Goal: Information Seeking & Learning: Learn about a topic

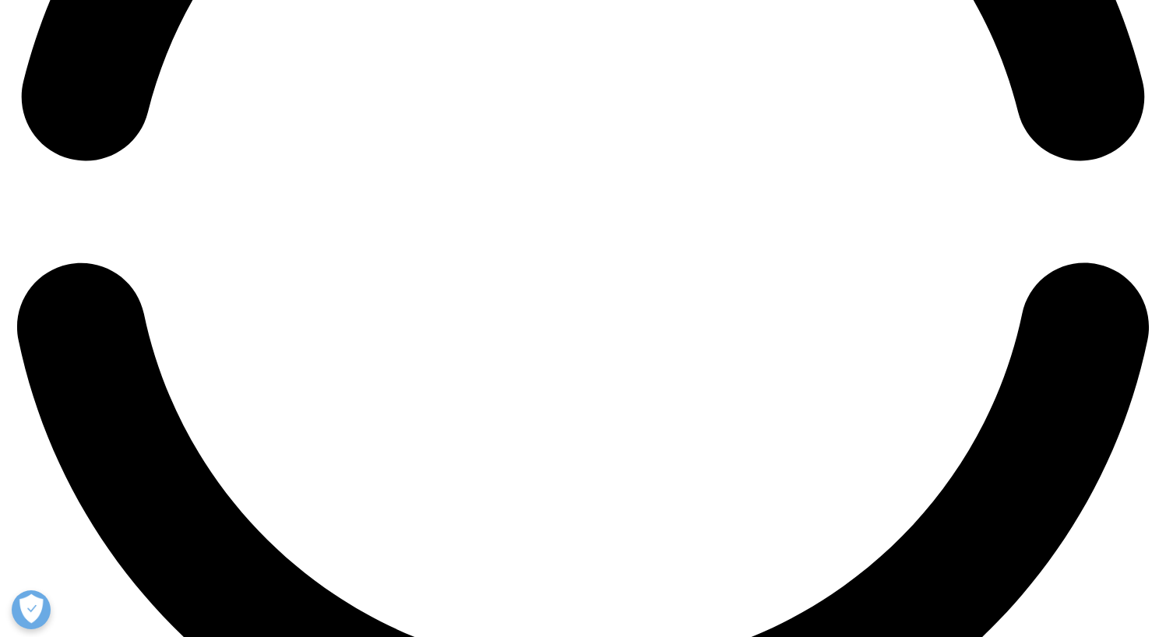
scroll to position [3460, 0]
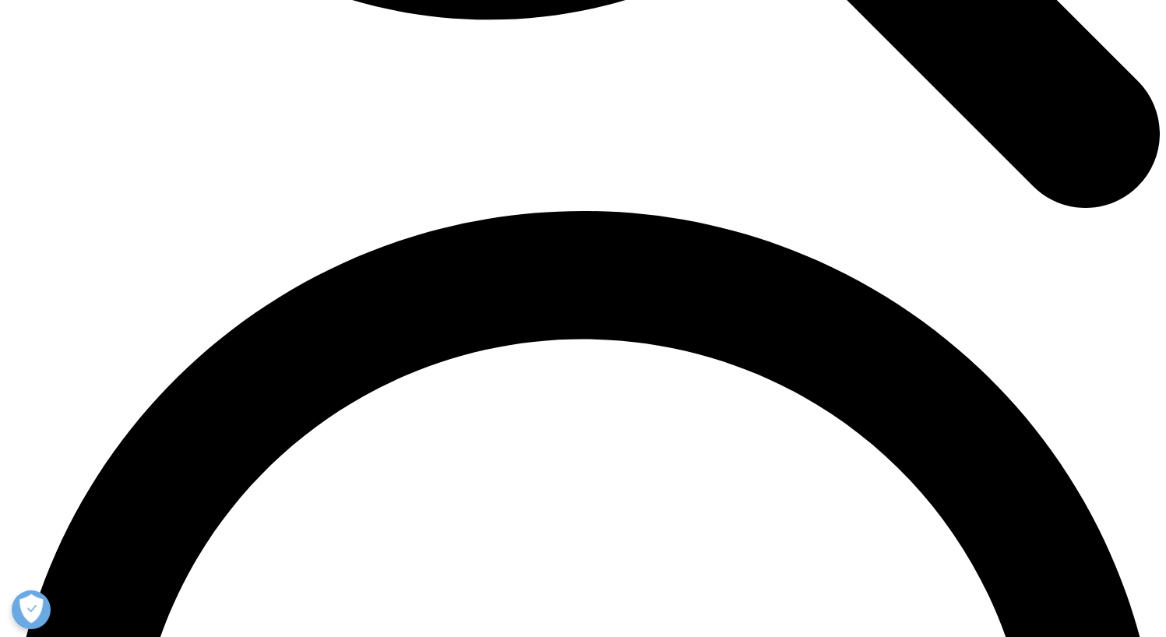
scroll to position [2178, 0]
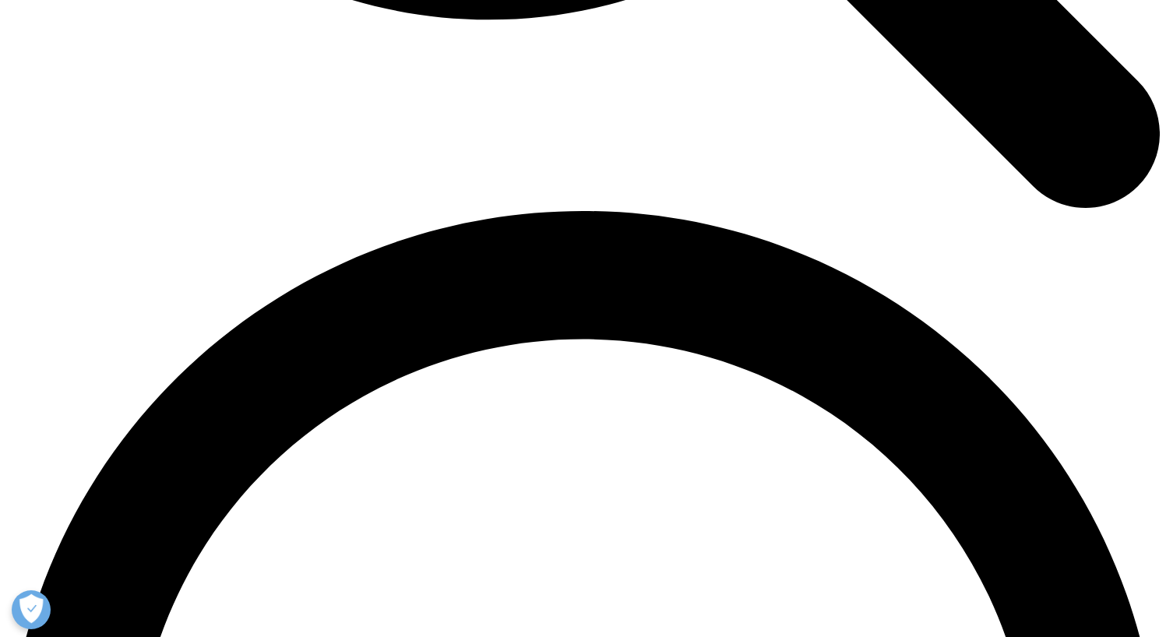
scroll to position [2122, 0]
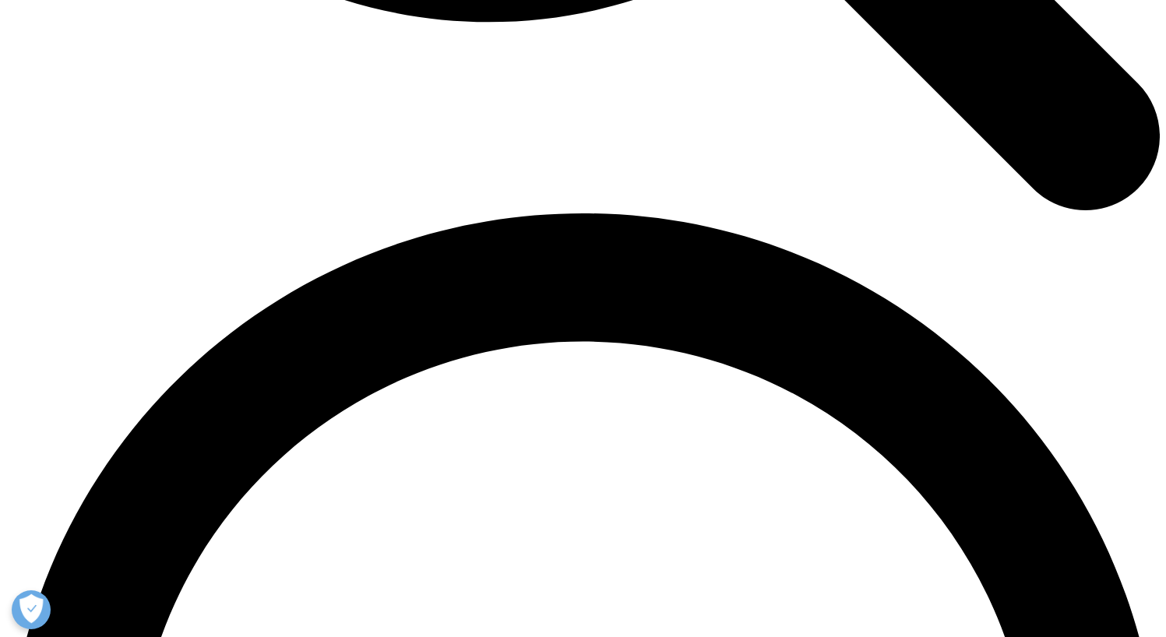
drag, startPoint x: 142, startPoint y: 272, endPoint x: 822, endPoint y: 421, distance: 696.0
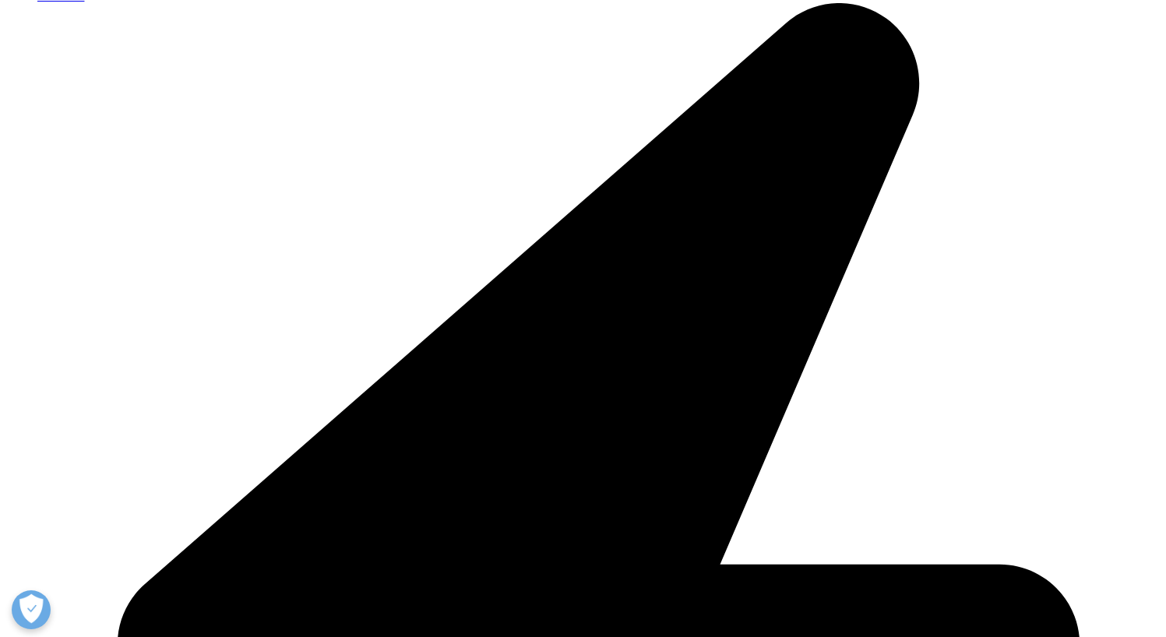
scroll to position [4301, 0]
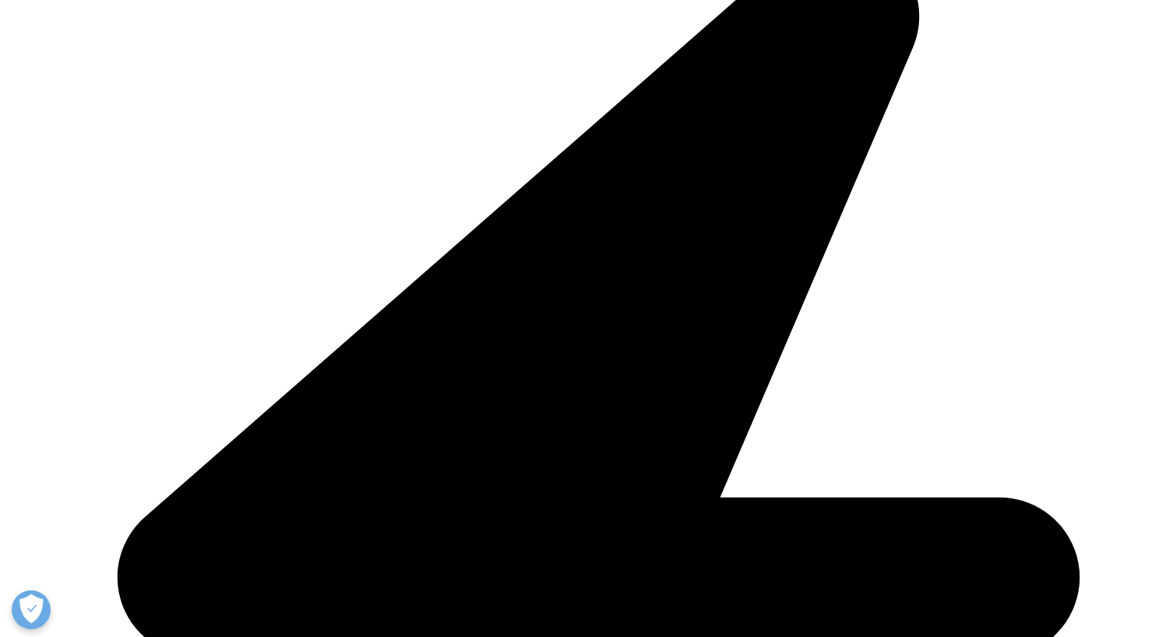
drag, startPoint x: 137, startPoint y: 273, endPoint x: 702, endPoint y: 195, distance: 570.7
copy div "Lor ipsum dolorsit ametc ad elitsedd eiusm tempor inc utla etdolore magnaaliq e…"
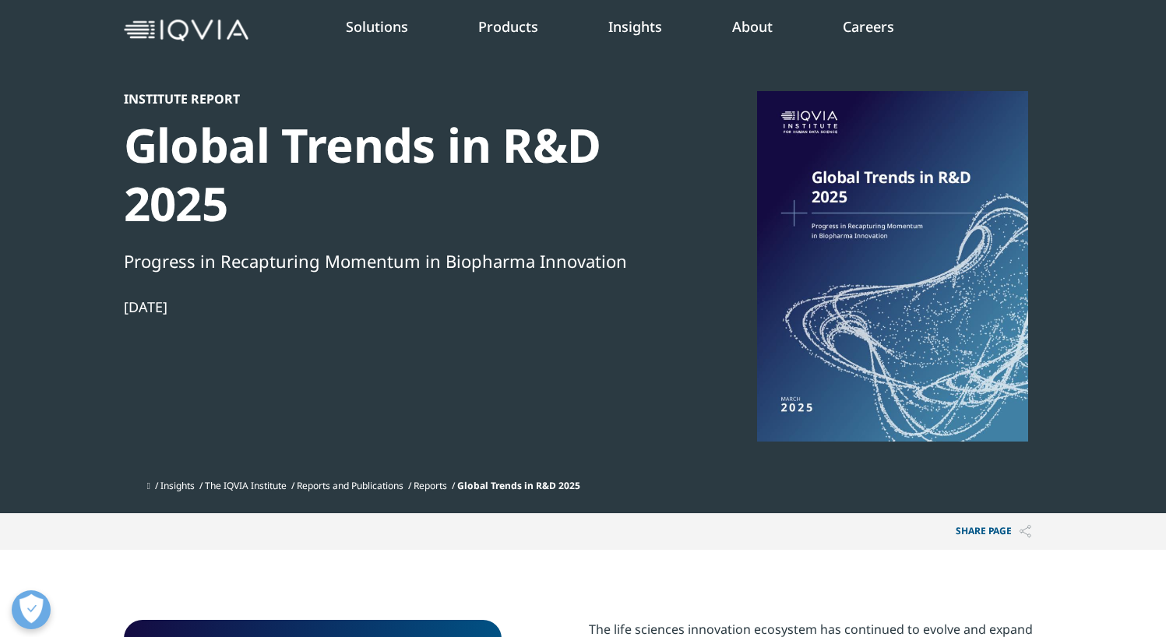
scroll to position [58, 0]
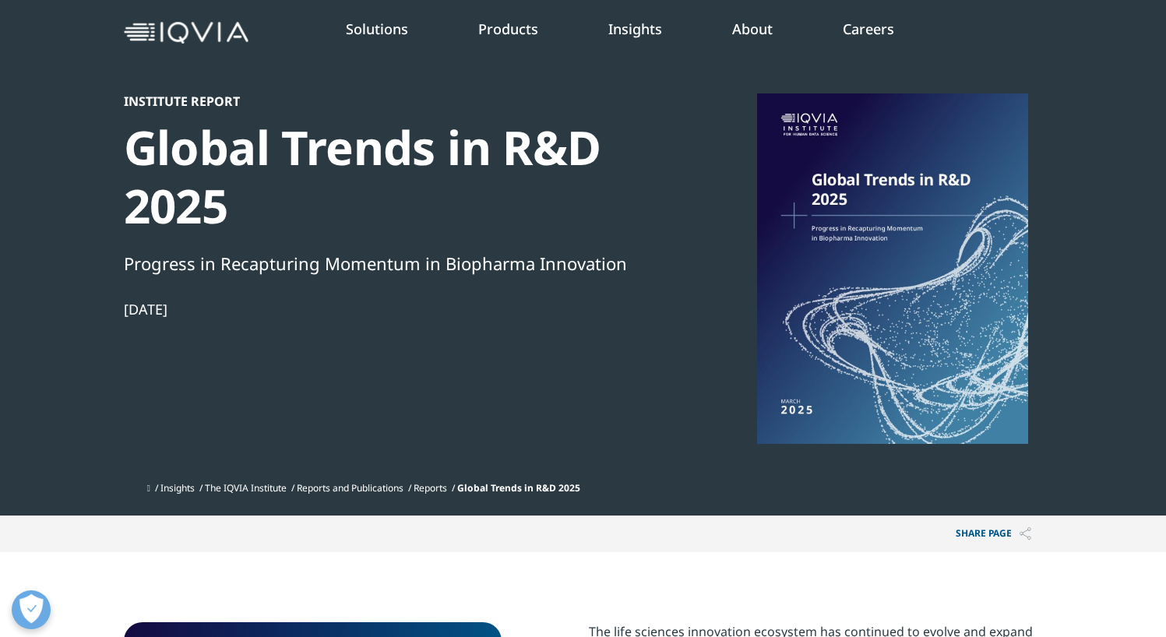
click at [184, 174] on div "Global Trends in R&D 2025" at bounding box center [391, 176] width 534 height 117
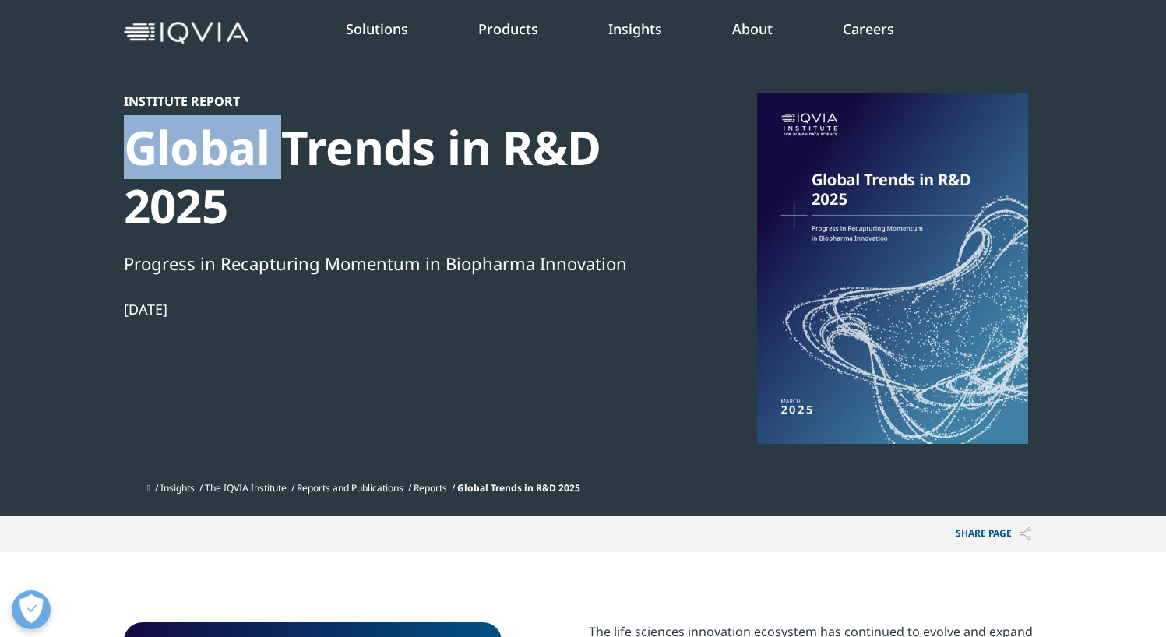
click at [184, 174] on div "Global Trends in R&D 2025" at bounding box center [391, 176] width 534 height 117
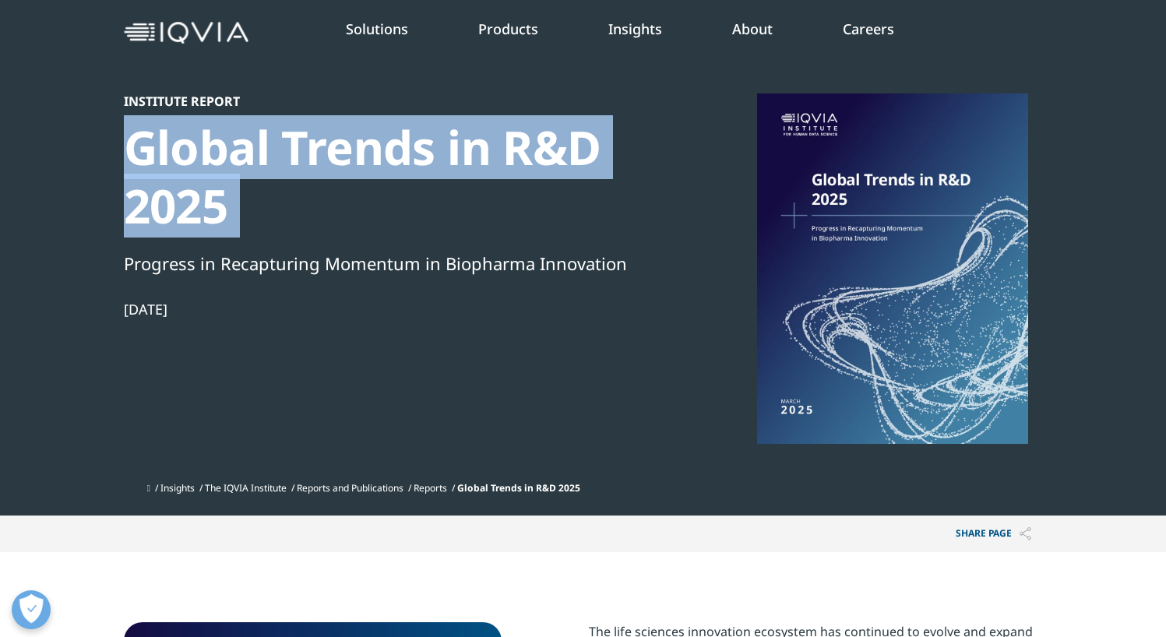
click at [184, 174] on div "Global Trends in R&D 2025" at bounding box center [391, 176] width 534 height 117
copy div "Global Trends in R&D 2025"
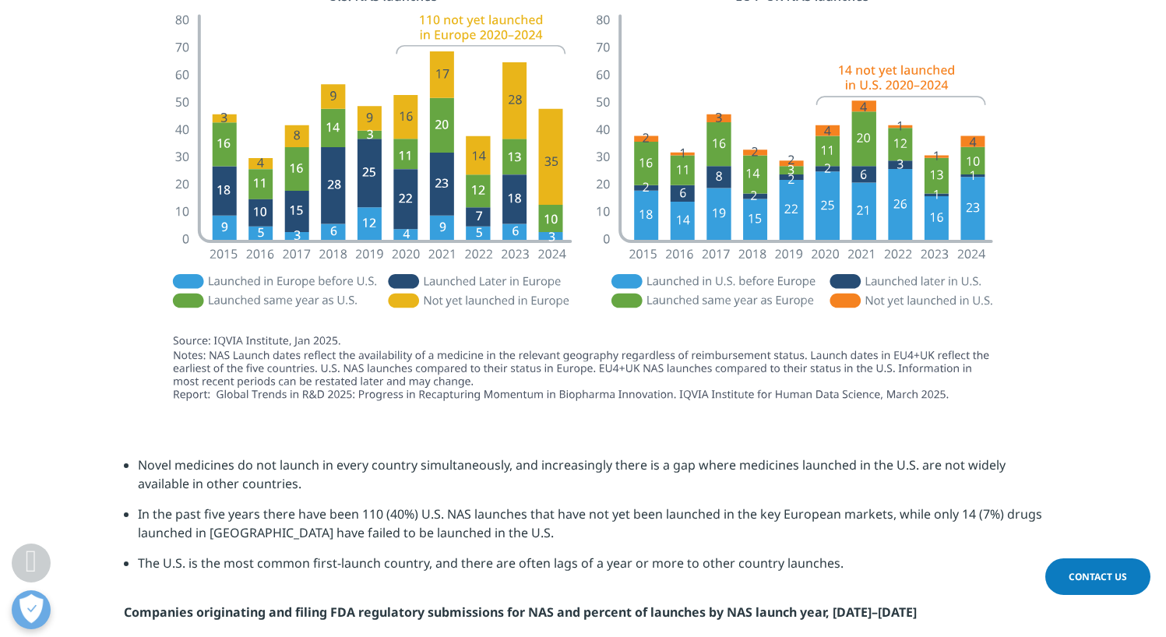
click at [153, 399] on img at bounding box center [583, 193] width 872 height 441
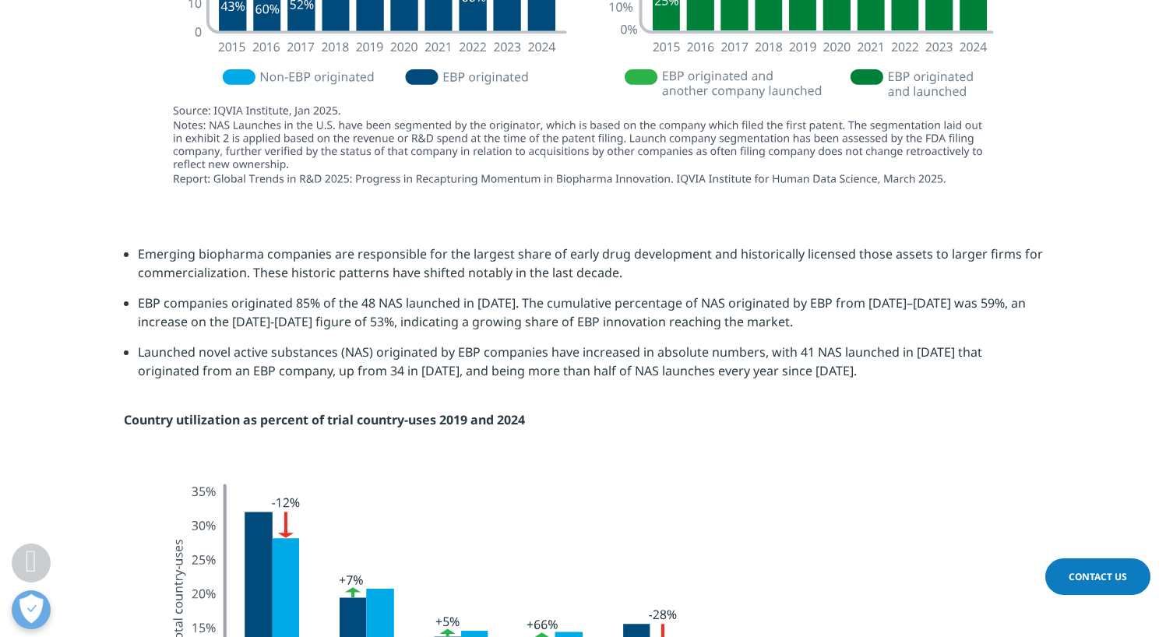
scroll to position [3145, 0]
